Goal: Task Accomplishment & Management: Complete application form

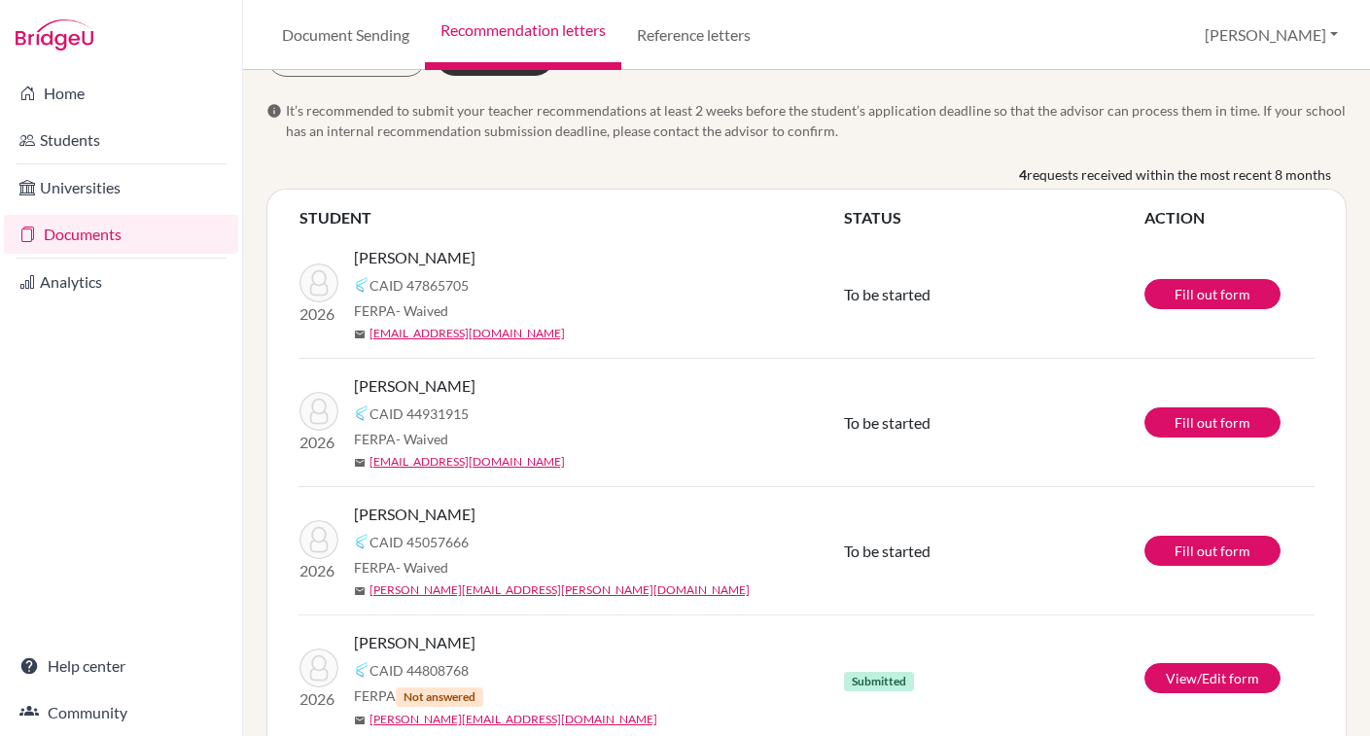
scroll to position [105, 0]
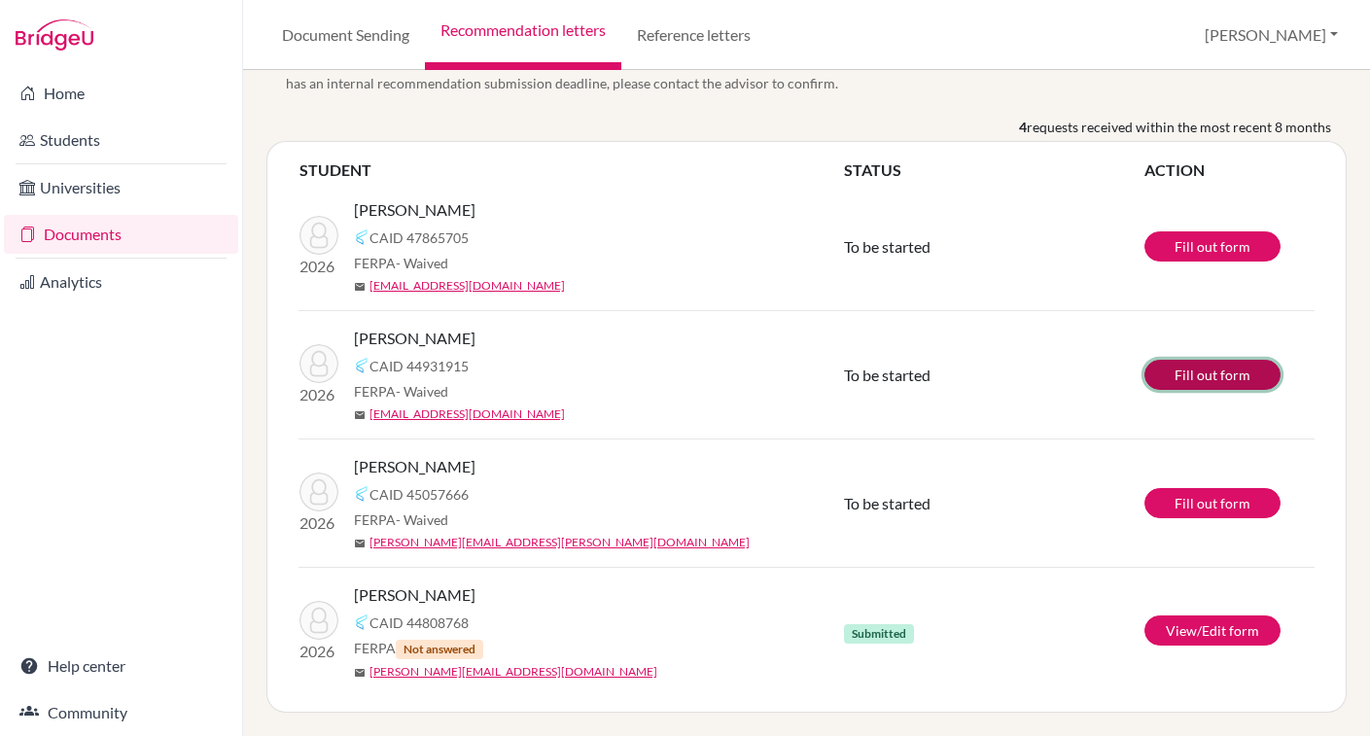
click at [1207, 379] on link "Fill out form" at bounding box center [1213, 375] width 136 height 30
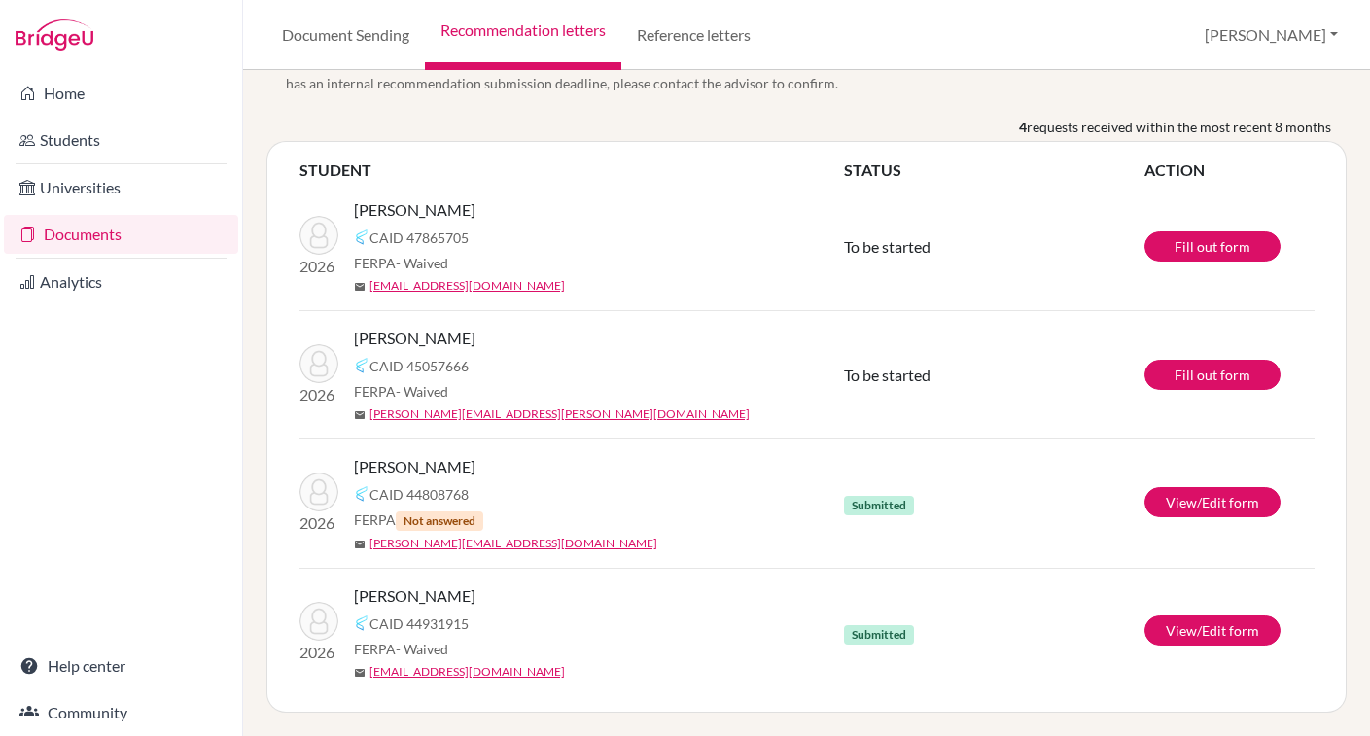
scroll to position [105, 0]
click at [1210, 375] on link "Fill out form" at bounding box center [1213, 375] width 136 height 30
